Goal: Task Accomplishment & Management: Manage account settings

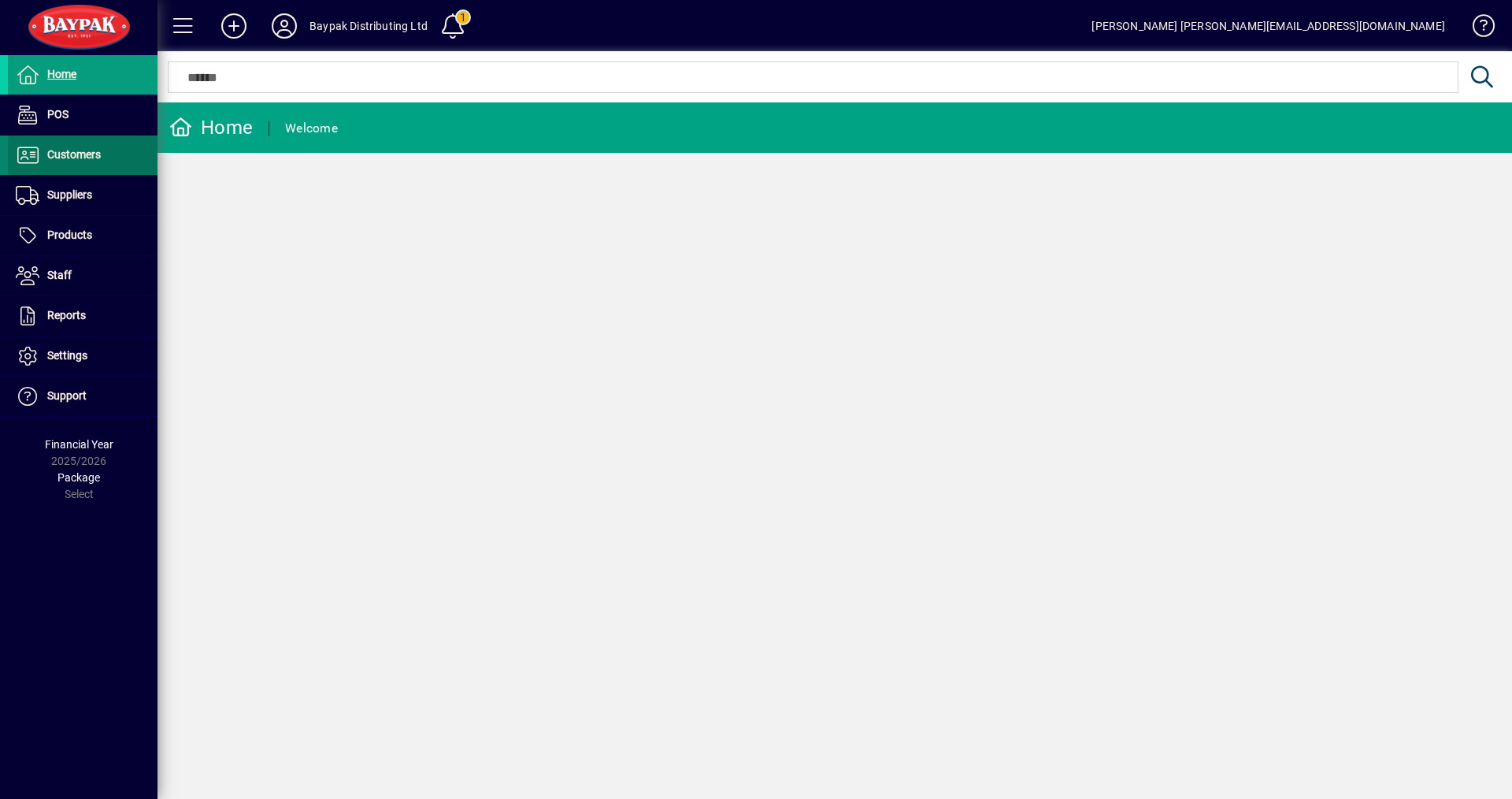
click at [67, 158] on span "Customers" at bounding box center [74, 154] width 53 height 12
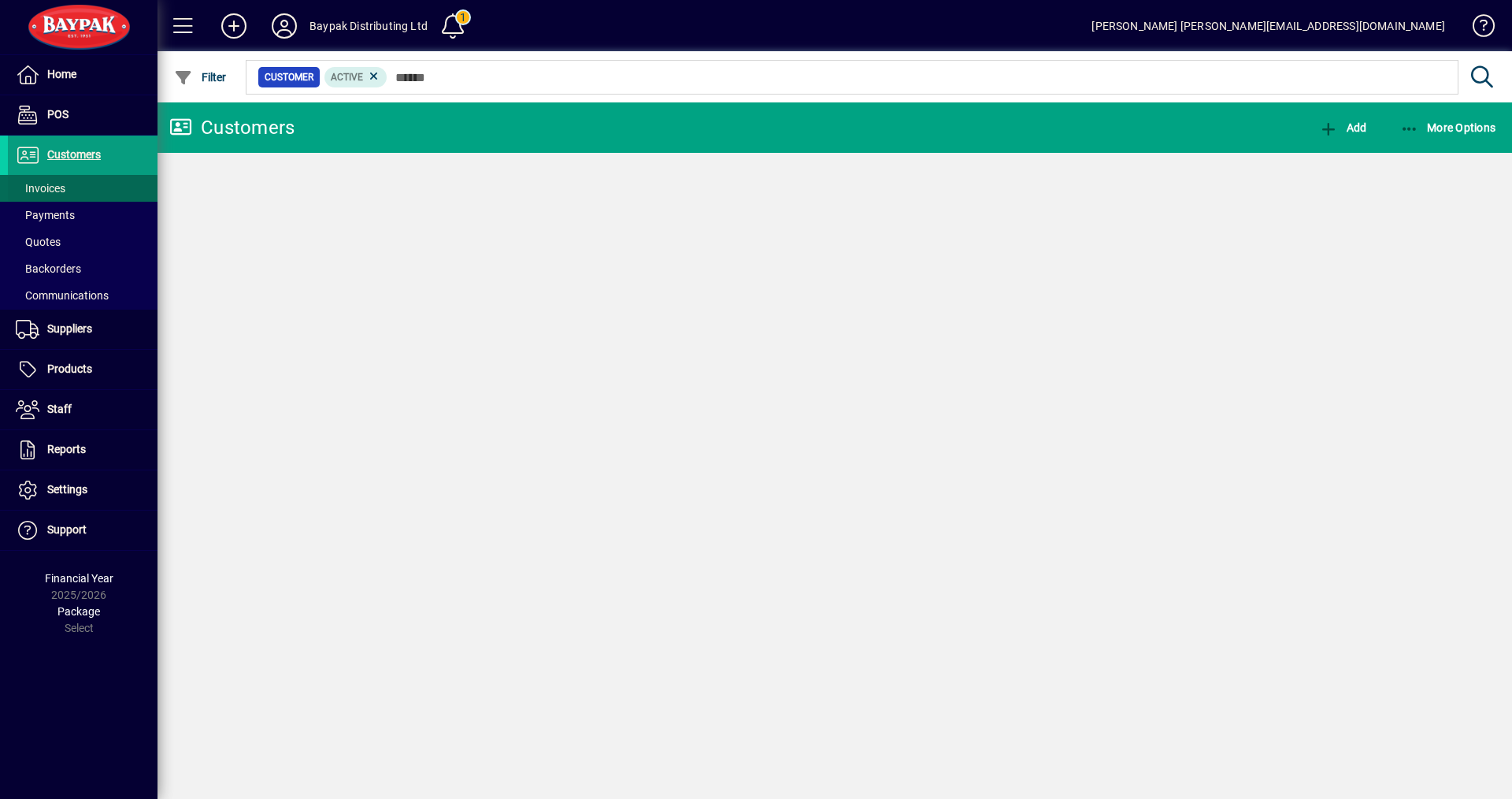
click at [51, 186] on span "Invoices" at bounding box center [41, 188] width 50 height 12
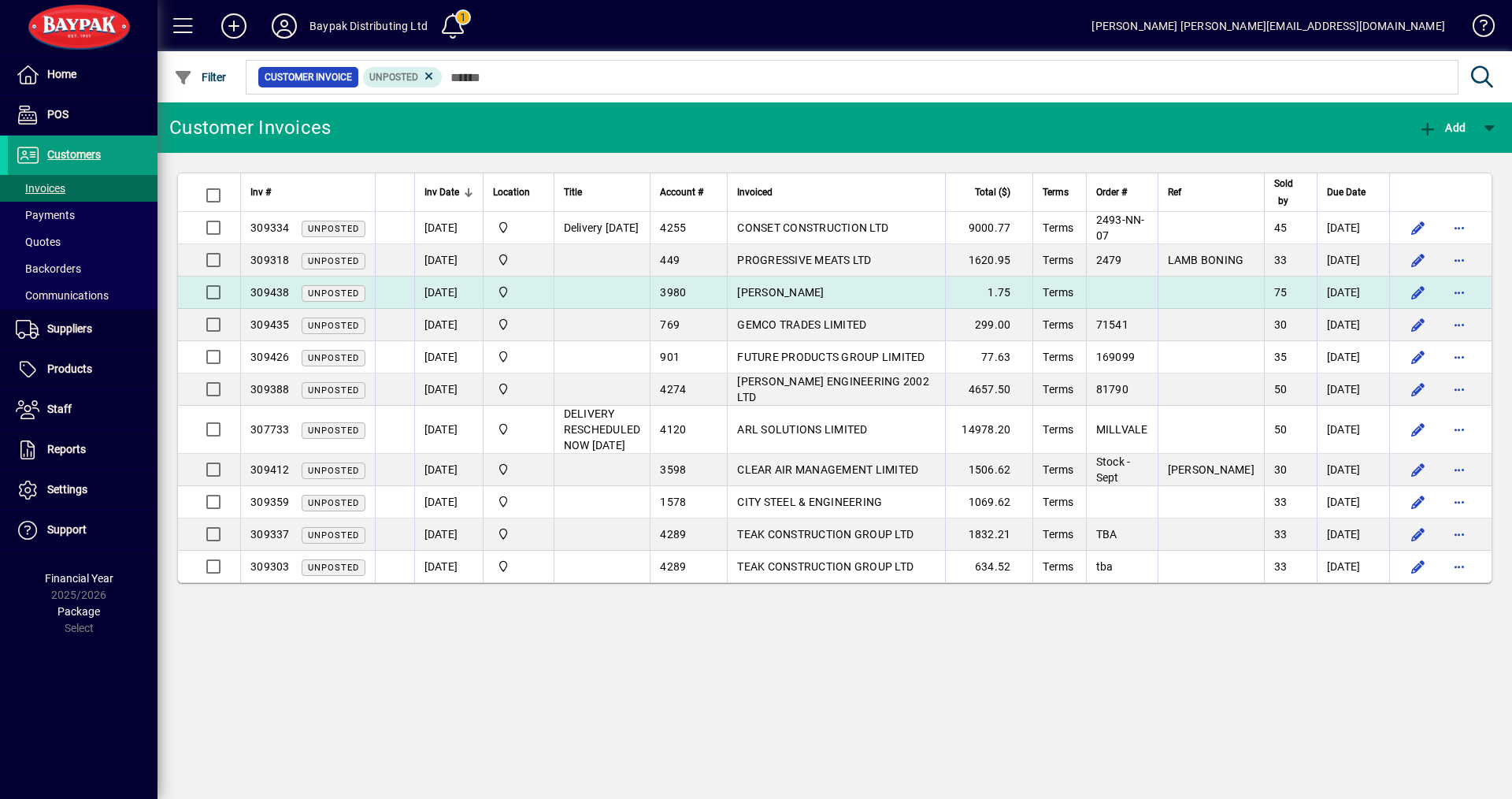
click at [771, 292] on span "[PERSON_NAME]" at bounding box center [781, 292] width 86 height 12
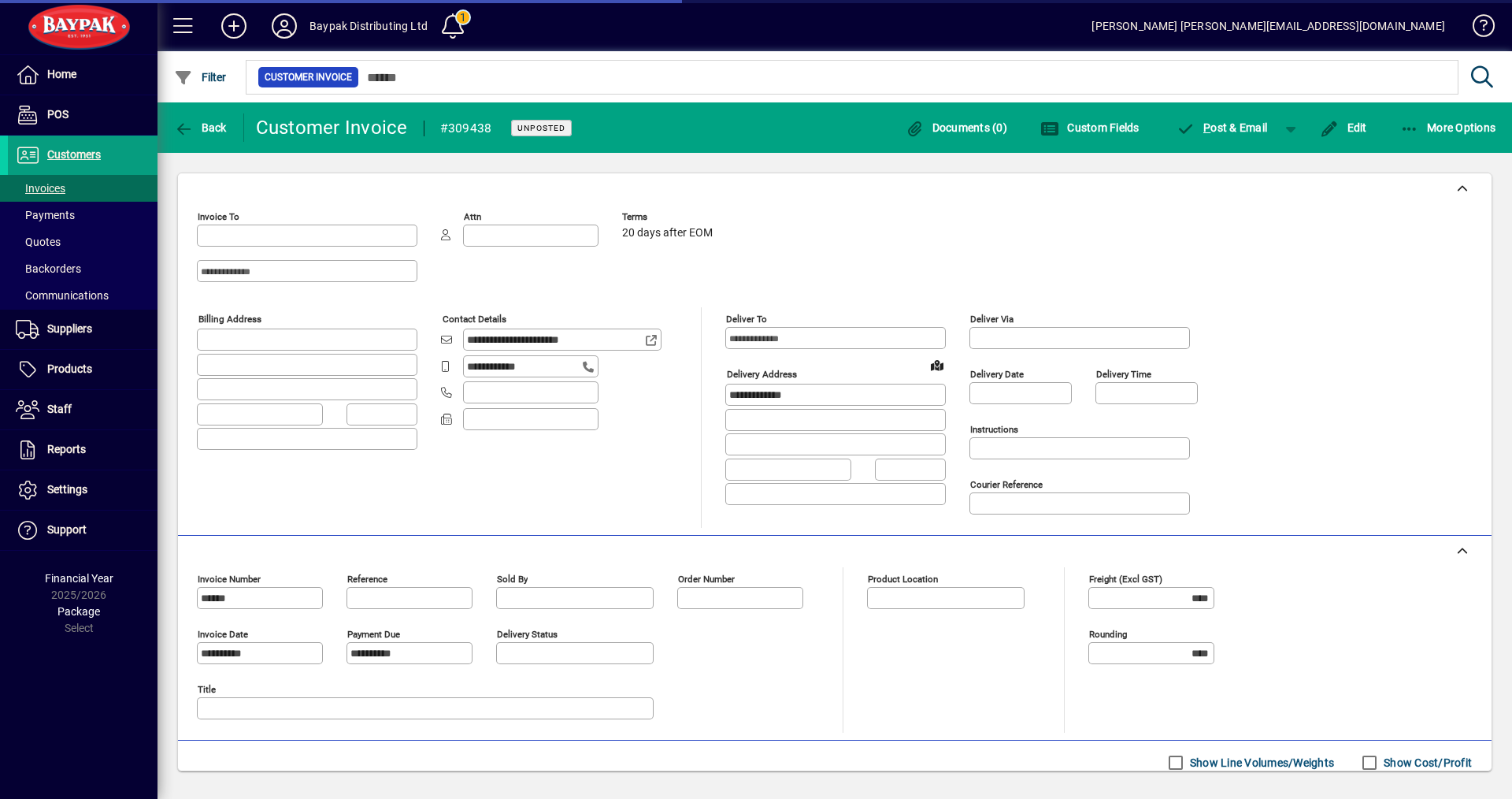
type input "**********"
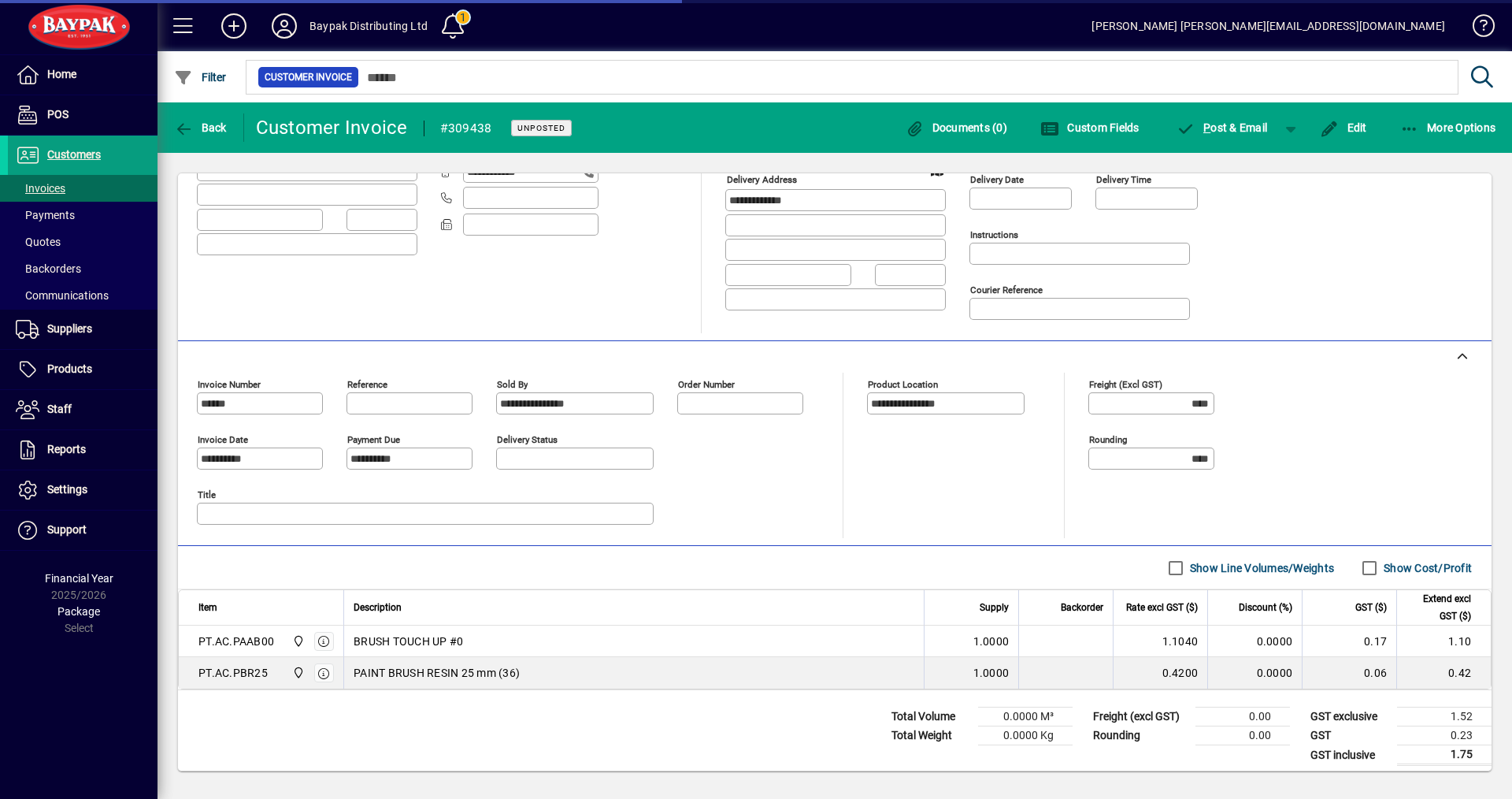
scroll to position [202, 0]
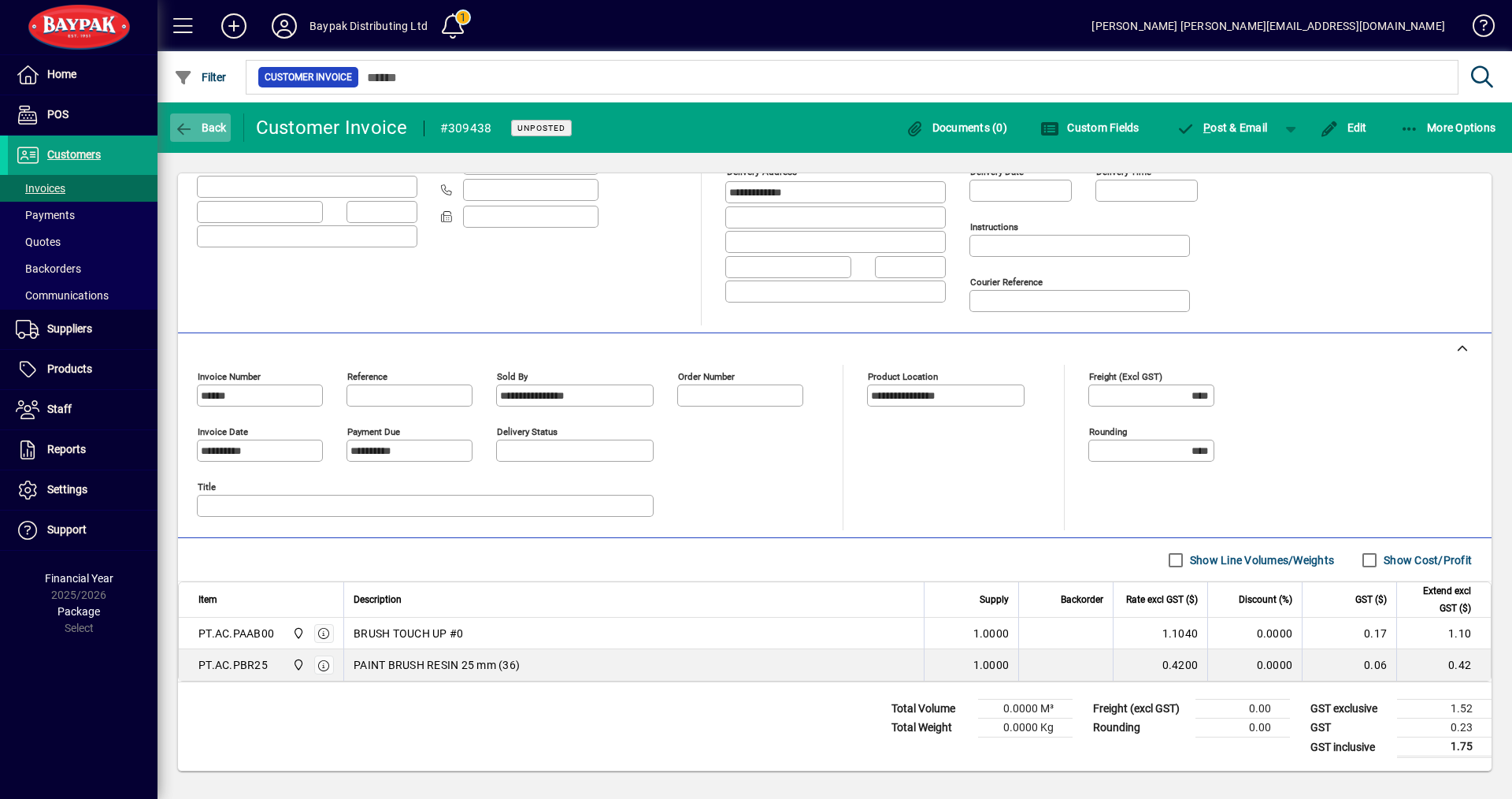
click at [190, 129] on icon "button" at bounding box center [184, 129] width 20 height 16
